Goal: Task Accomplishment & Management: Use online tool/utility

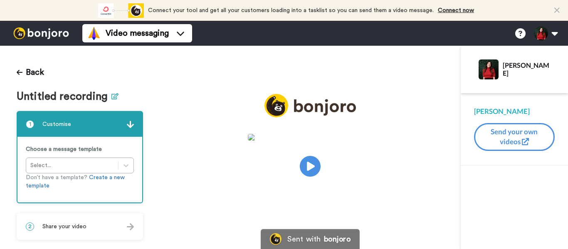
click at [111, 99] on icon at bounding box center [114, 96] width 7 height 6
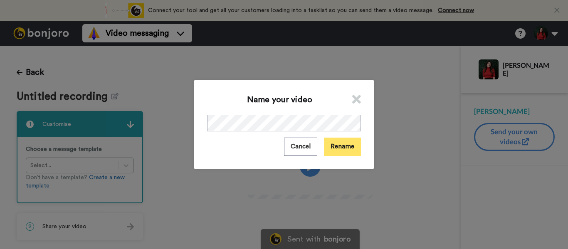
click at [346, 146] on button "Rename" at bounding box center [342, 147] width 37 height 18
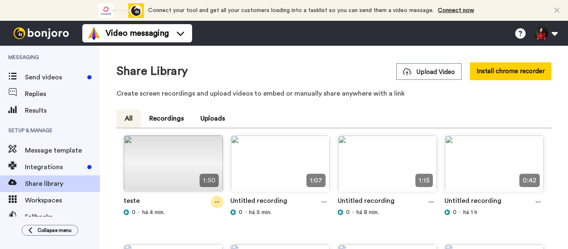
click at [211, 201] on div at bounding box center [217, 202] width 12 height 12
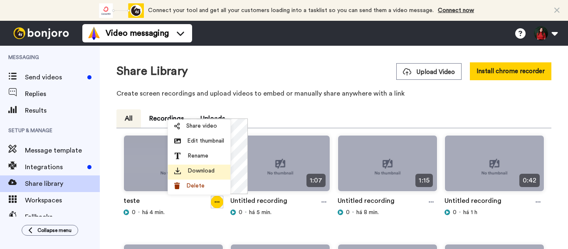
click at [202, 167] on span "Download" at bounding box center [201, 171] width 27 height 8
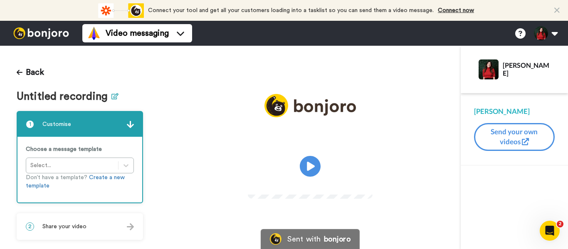
click at [113, 97] on icon at bounding box center [114, 96] width 7 height 6
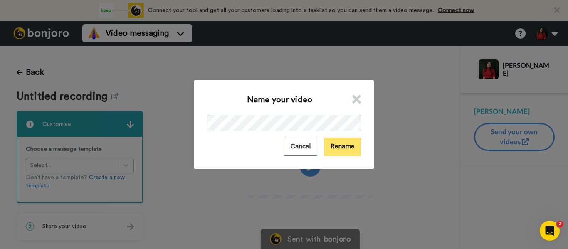
click at [342, 149] on button "Rename" at bounding box center [342, 147] width 37 height 18
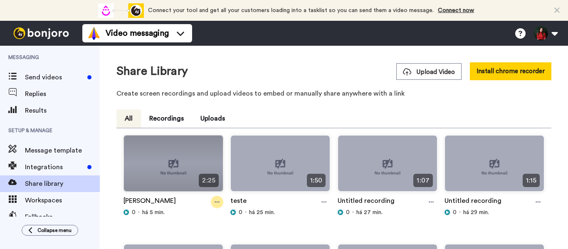
click at [215, 205] on icon at bounding box center [217, 202] width 5 height 6
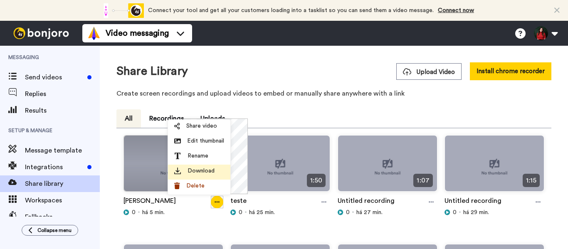
click at [195, 168] on span "Download" at bounding box center [201, 171] width 27 height 8
